Goal: Transaction & Acquisition: Purchase product/service

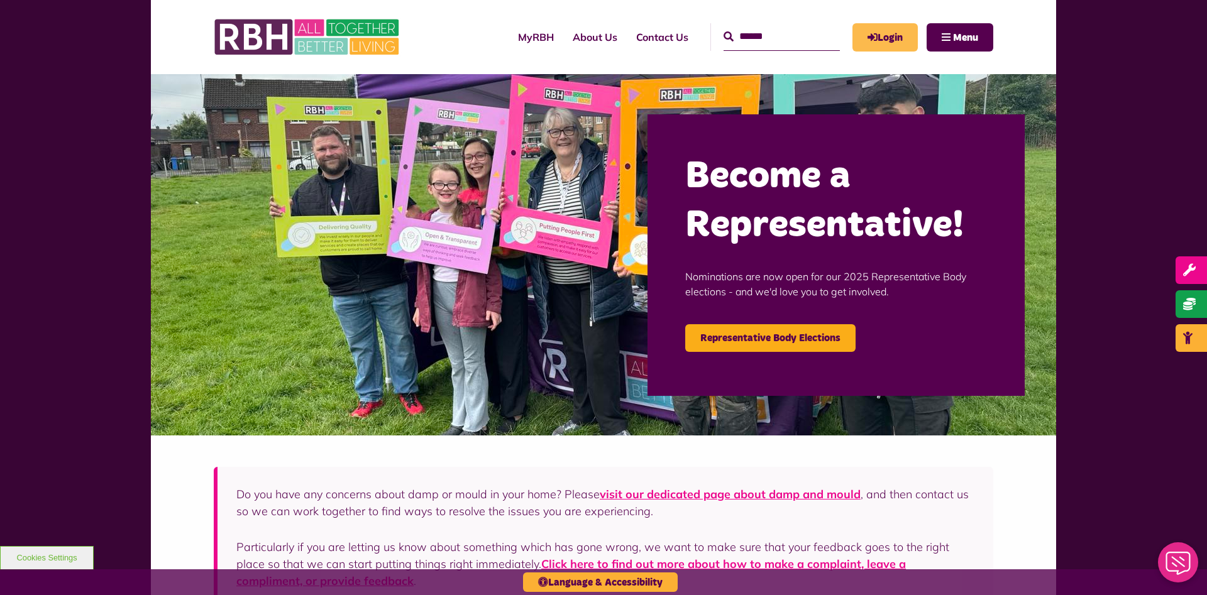
click at [897, 25] on link "Login" at bounding box center [884, 37] width 65 height 28
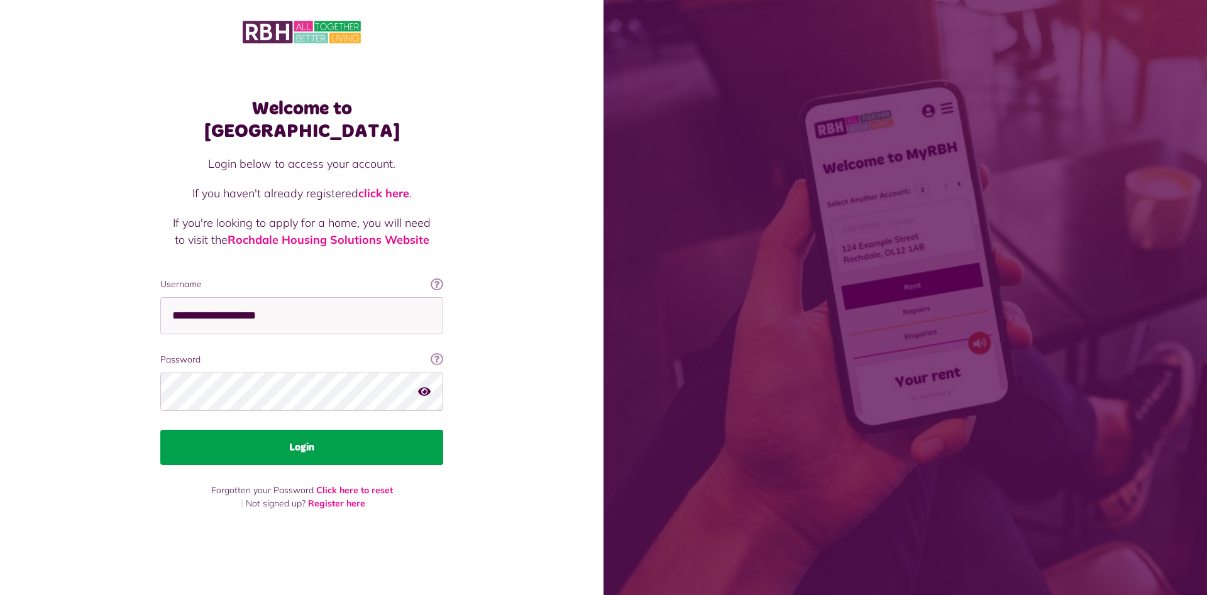
click at [315, 434] on button "Login" at bounding box center [301, 447] width 283 height 35
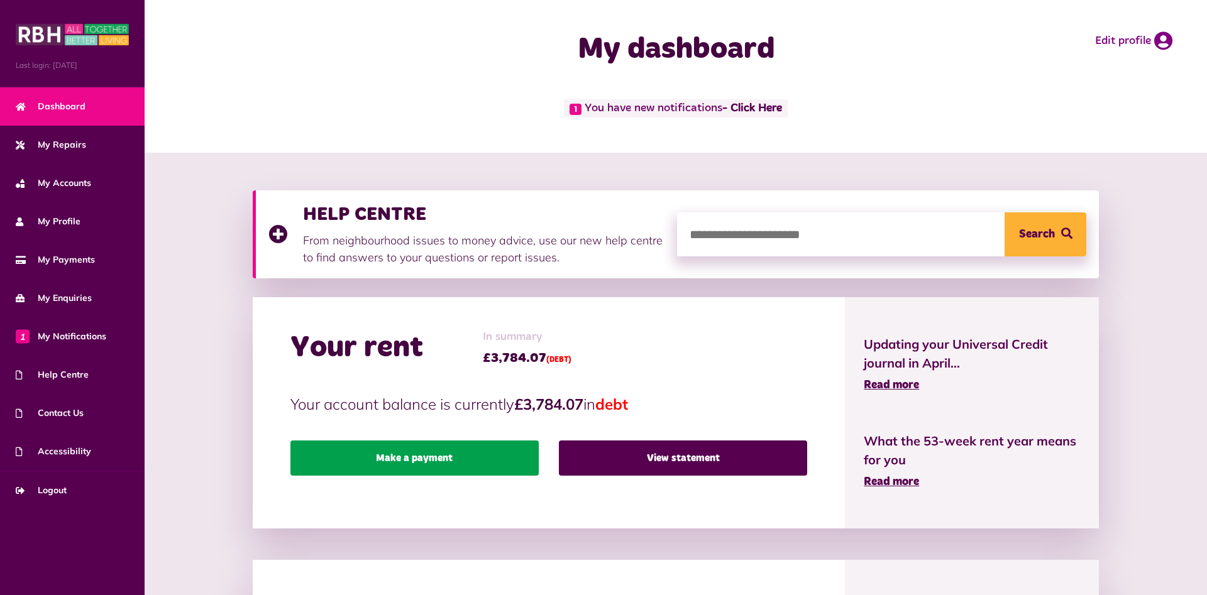
click at [407, 458] on link "Make a payment" at bounding box center [414, 458] width 248 height 35
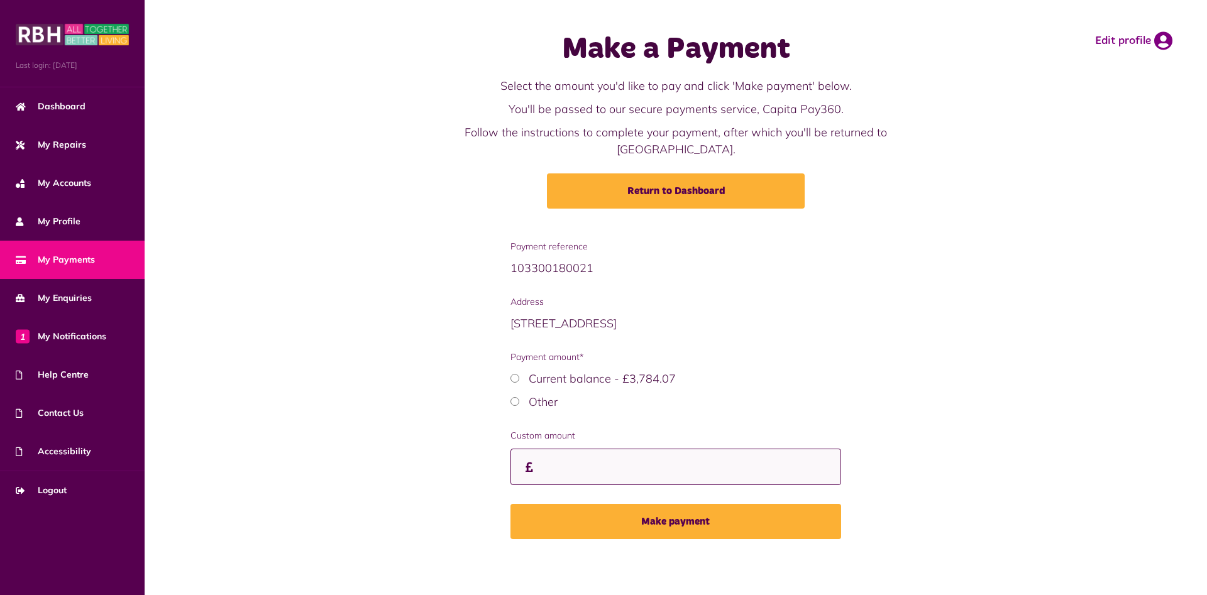
click at [554, 449] on input "Custom amount" at bounding box center [675, 467] width 331 height 37
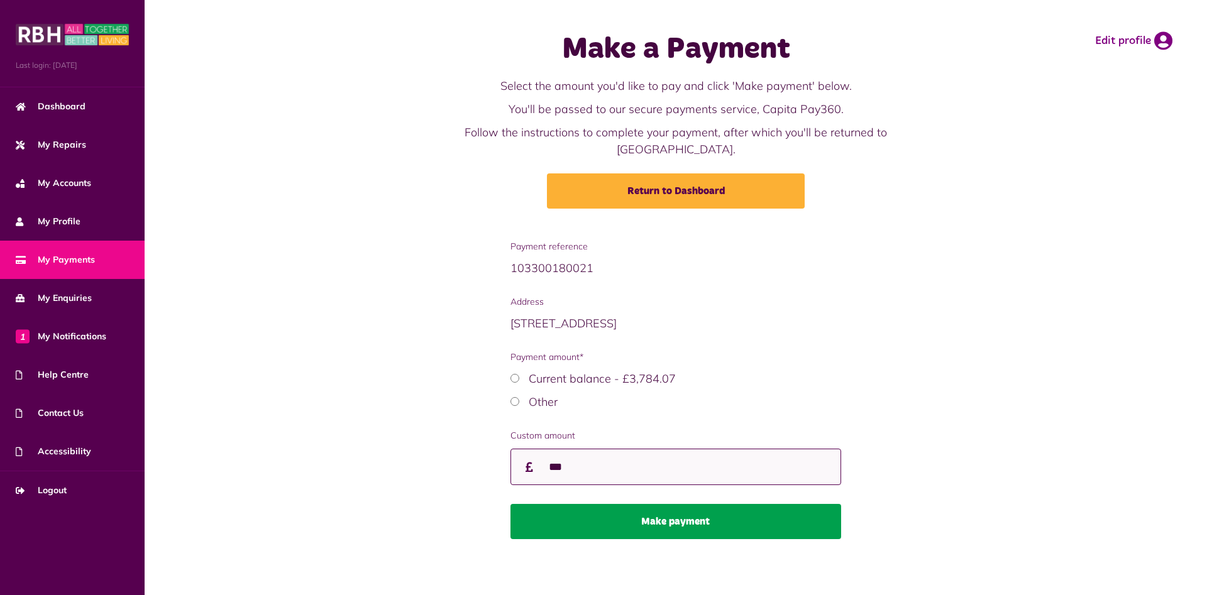
type input "***"
click at [651, 504] on button "Make payment" at bounding box center [675, 521] width 331 height 35
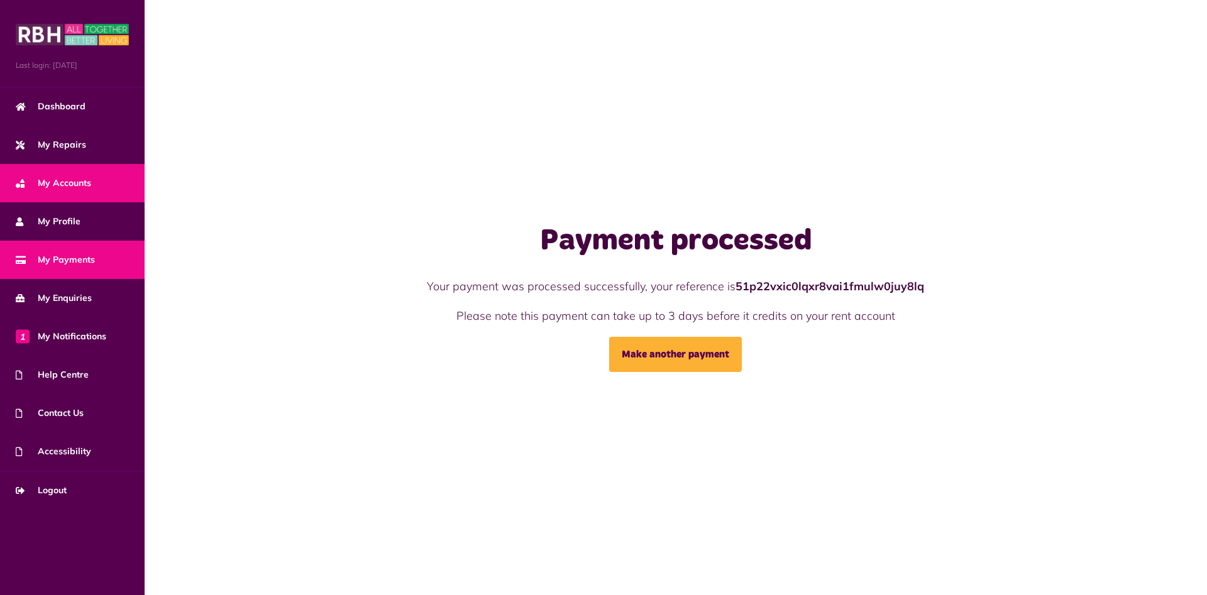
click at [83, 181] on span "My Accounts" at bounding box center [53, 183] width 75 height 13
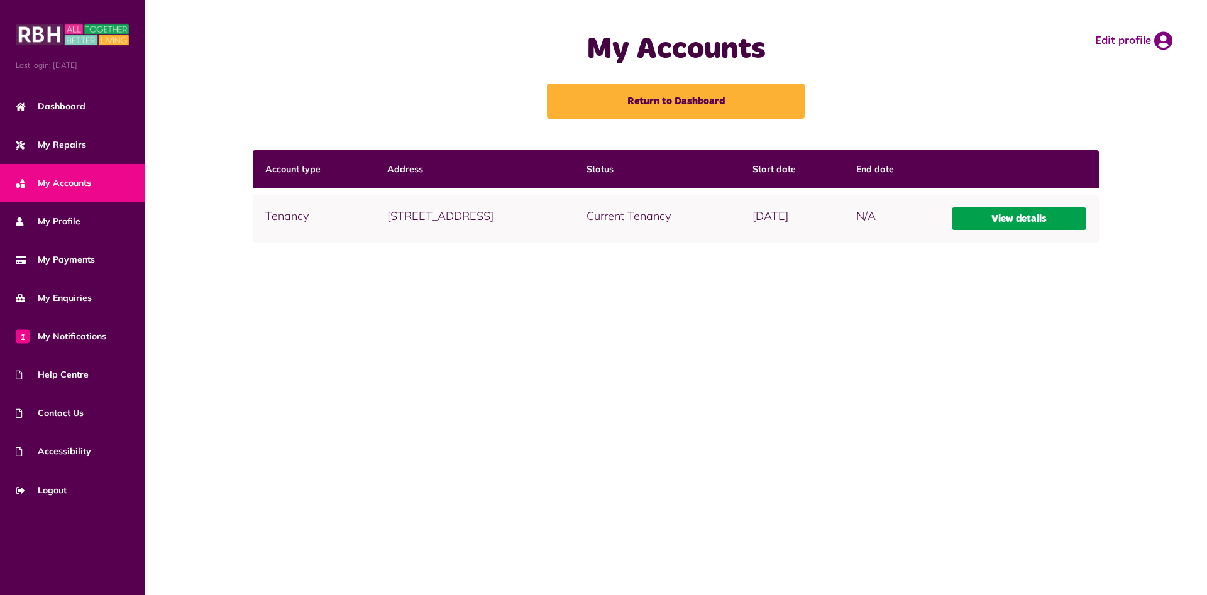
click at [1021, 217] on link "View details" at bounding box center [1018, 218] width 135 height 23
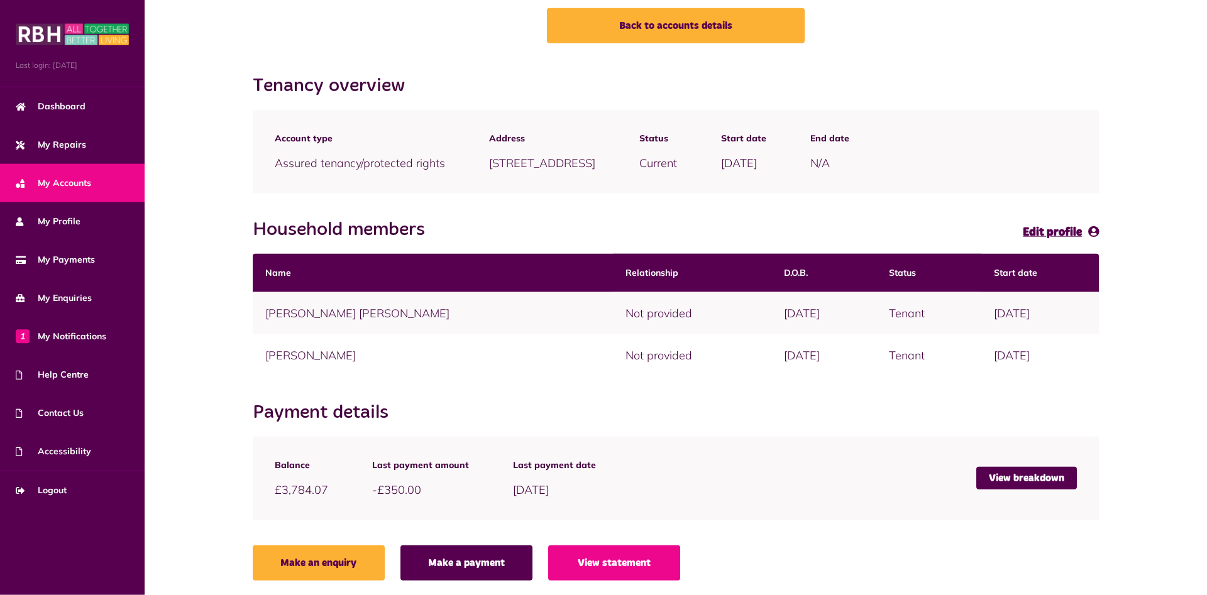
scroll to position [80, 0]
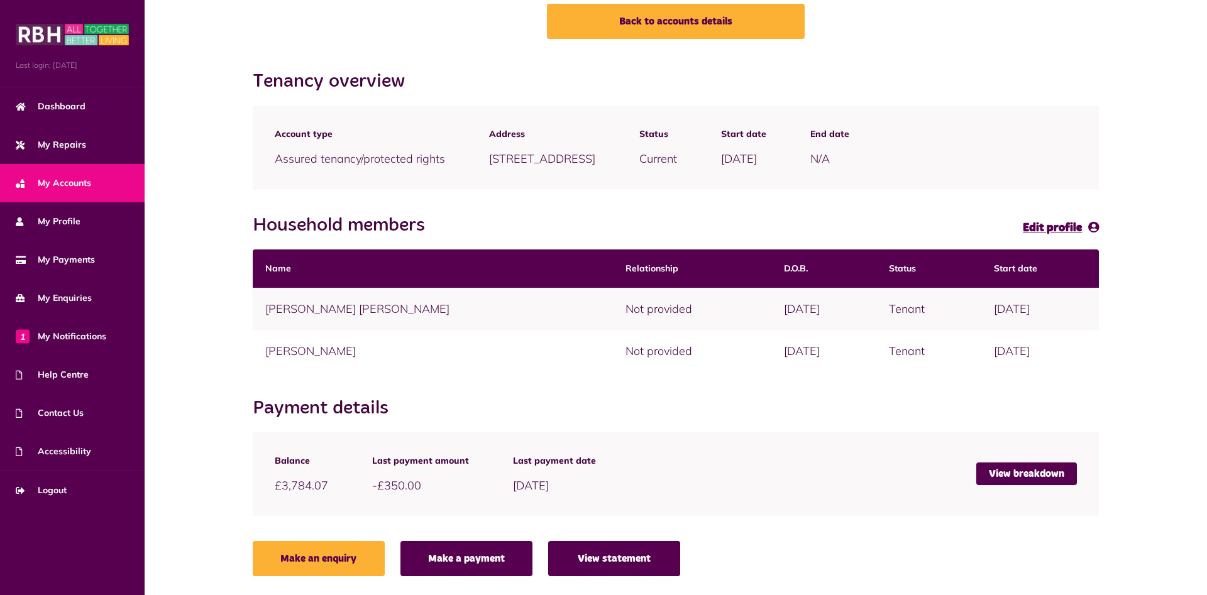
click at [596, 554] on link "View statement" at bounding box center [614, 558] width 132 height 35
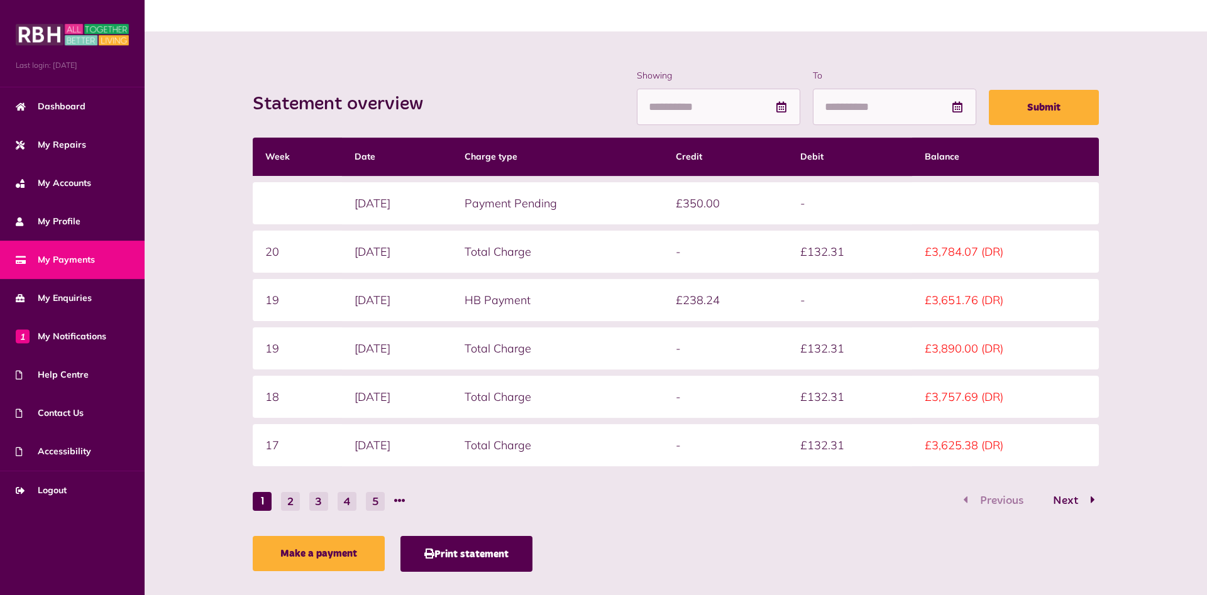
scroll to position [120, 0]
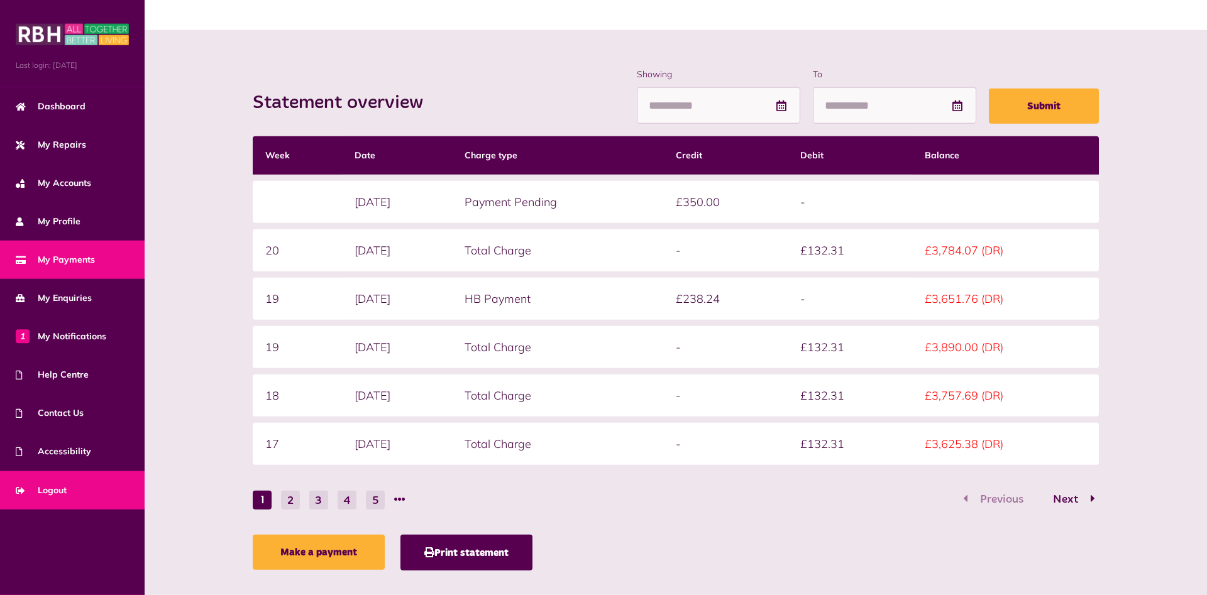
click at [47, 490] on span "Logout" at bounding box center [41, 490] width 51 height 13
